Goal: Information Seeking & Learning: Learn about a topic

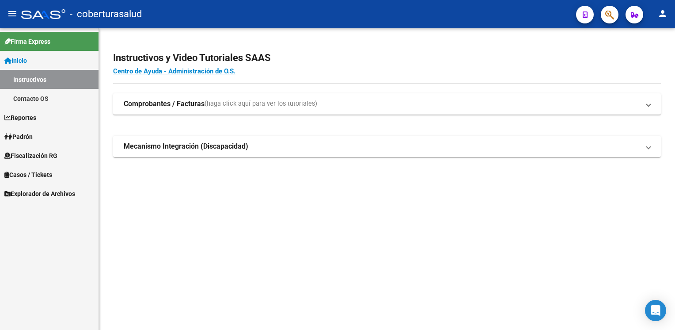
click at [51, 156] on span "Fiscalización RG" at bounding box center [30, 156] width 53 height 10
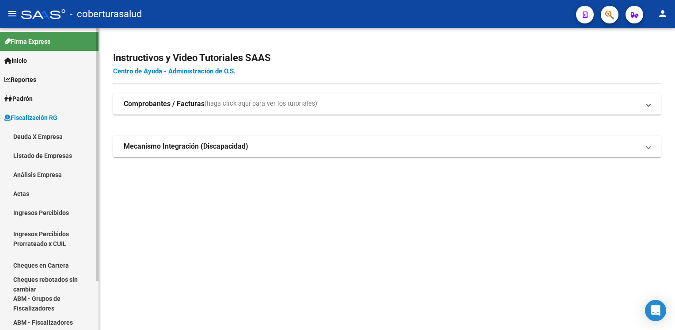
click at [49, 179] on link "Análisis Empresa" at bounding box center [49, 174] width 99 height 19
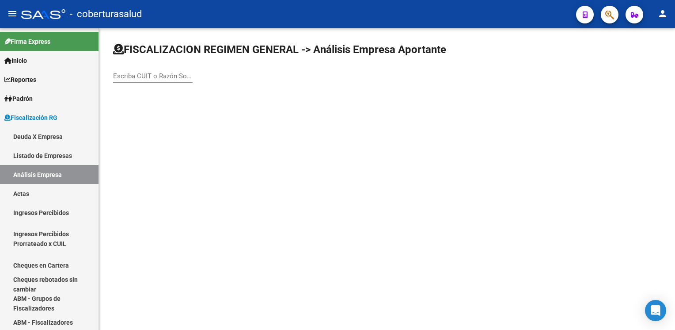
click at [165, 77] on input "Escriba CUIT o Razón Social para buscar" at bounding box center [153, 76] width 80 height 8
paste input "20081842486"
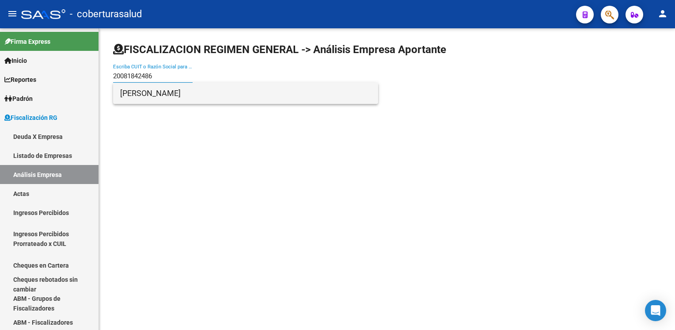
type input "20081842486"
click at [170, 96] on span "[PERSON_NAME]" at bounding box center [245, 93] width 251 height 21
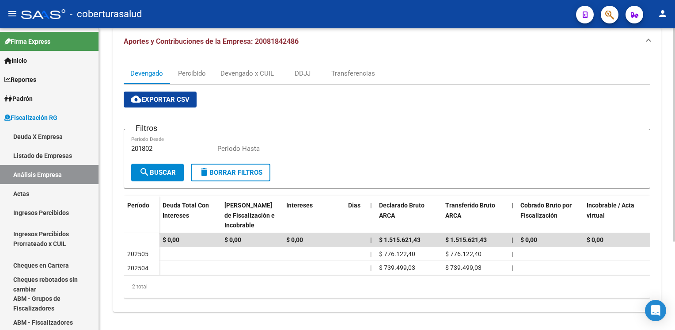
scroll to position [124, 0]
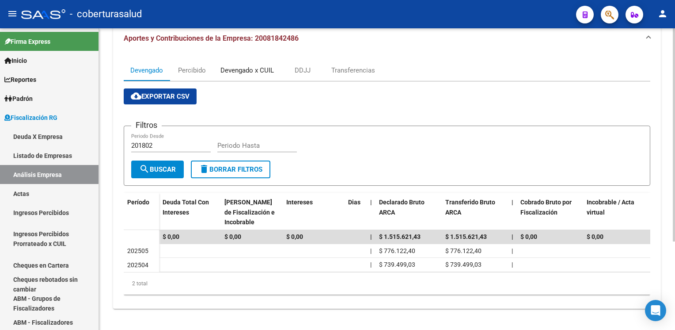
click at [243, 67] on div "Devengado x CUIL" at bounding box center [246, 70] width 53 height 10
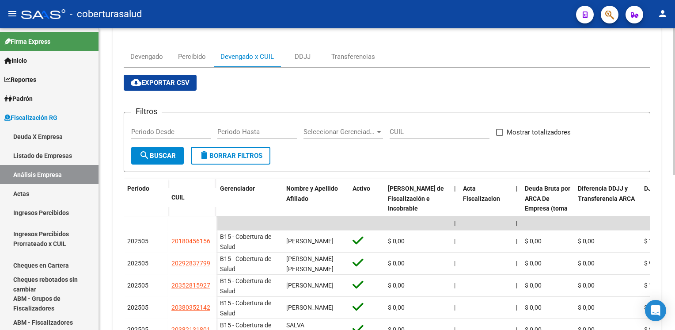
scroll to position [1, 0]
